Goal: Information Seeking & Learning: Learn about a topic

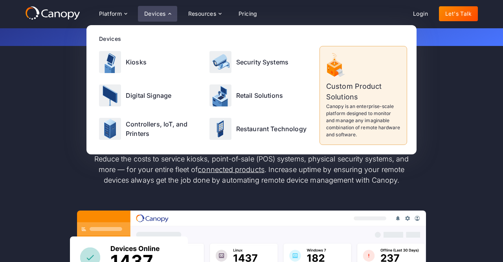
scroll to position [20, 0]
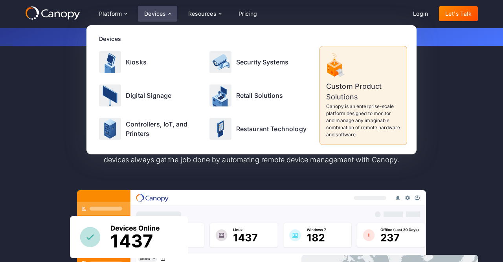
click at [462, 100] on div "Meet modern remote monitoring and management Reduce the costs to service kiosks…" at bounding box center [251, 237] width 453 height 335
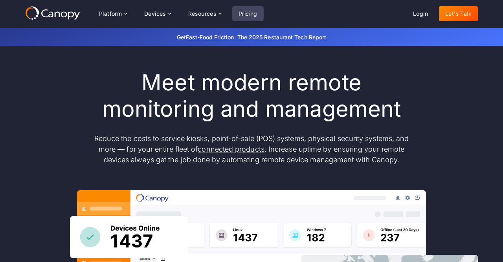
click at [248, 16] on link "Pricing" at bounding box center [247, 13] width 31 height 15
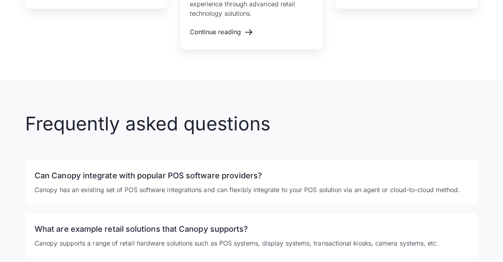
scroll to position [1778, 0]
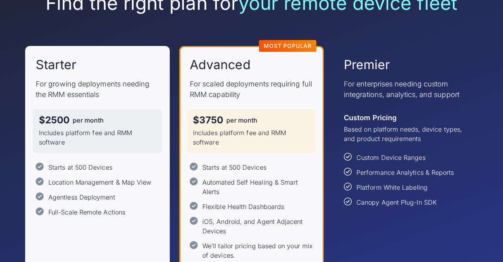
scroll to position [82, 0]
